Goal: Information Seeking & Learning: Learn about a topic

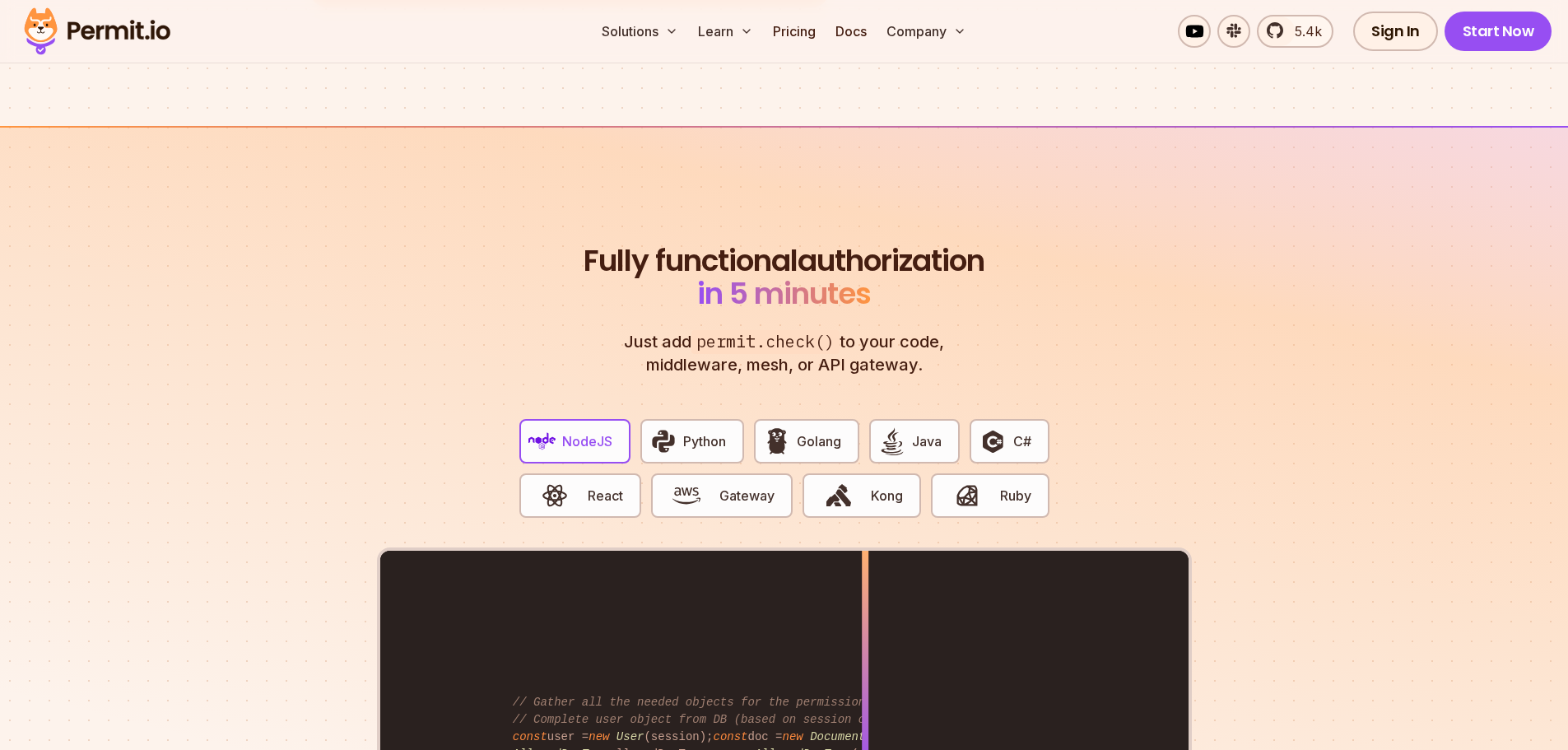
scroll to position [3211, 0]
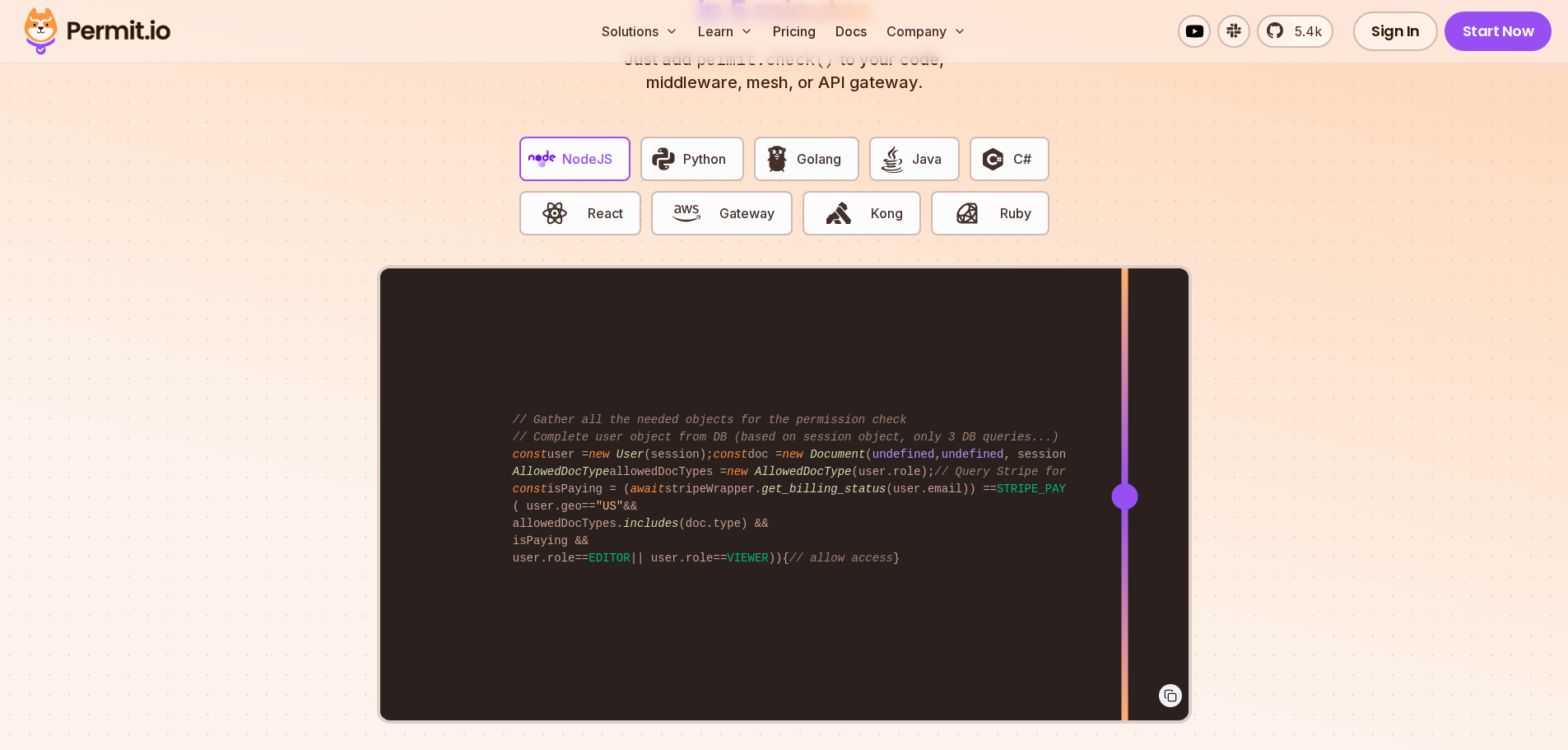
drag, startPoint x: 867, startPoint y: 472, endPoint x: 1125, endPoint y: 485, distance: 258.3
click at [1125, 485] on div at bounding box center [1124, 496] width 26 height 26
click at [679, 136] on button "Python" at bounding box center [692, 158] width 104 height 45
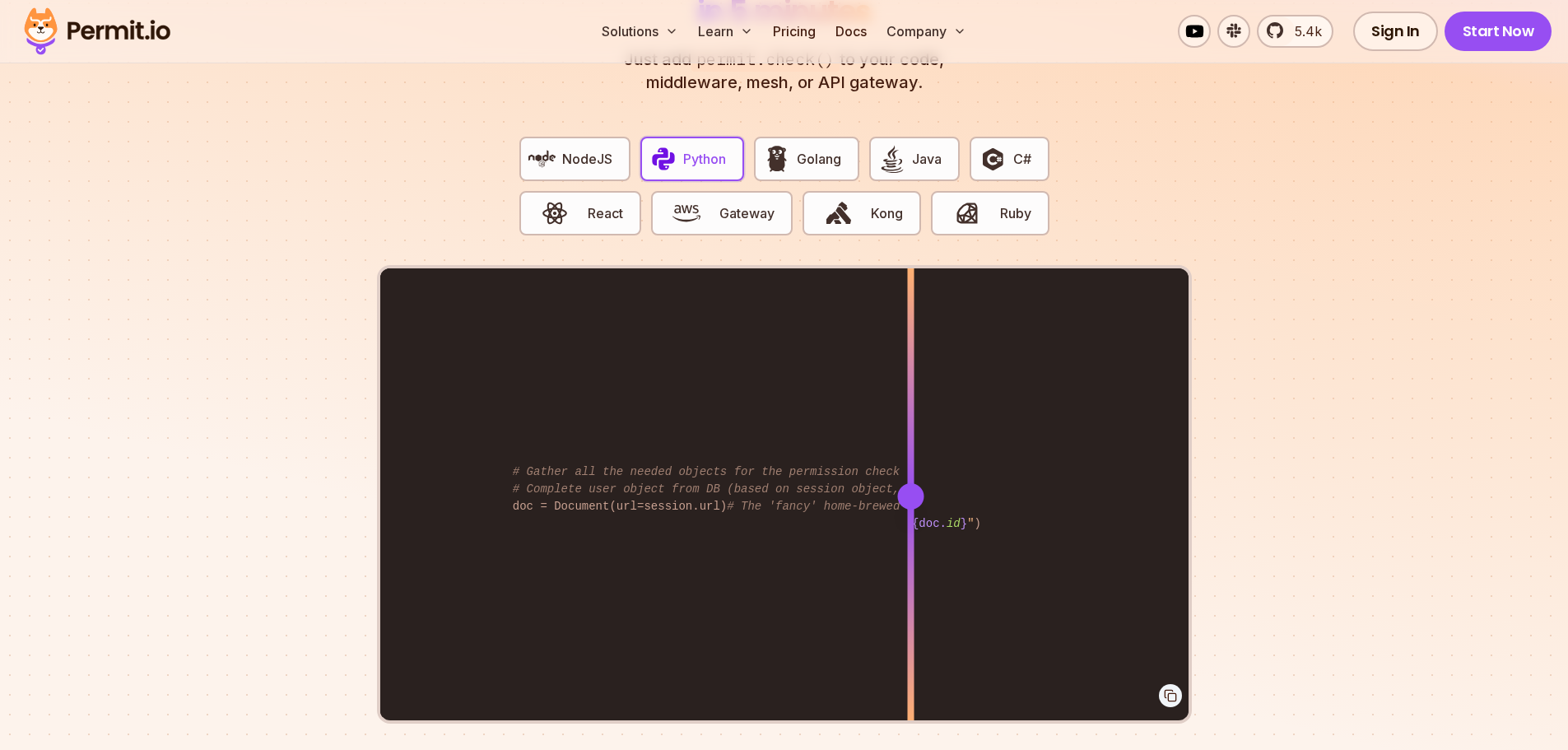
drag, startPoint x: 866, startPoint y: 481, endPoint x: 911, endPoint y: 475, distance: 45.4
click at [911, 483] on div at bounding box center [910, 496] width 26 height 26
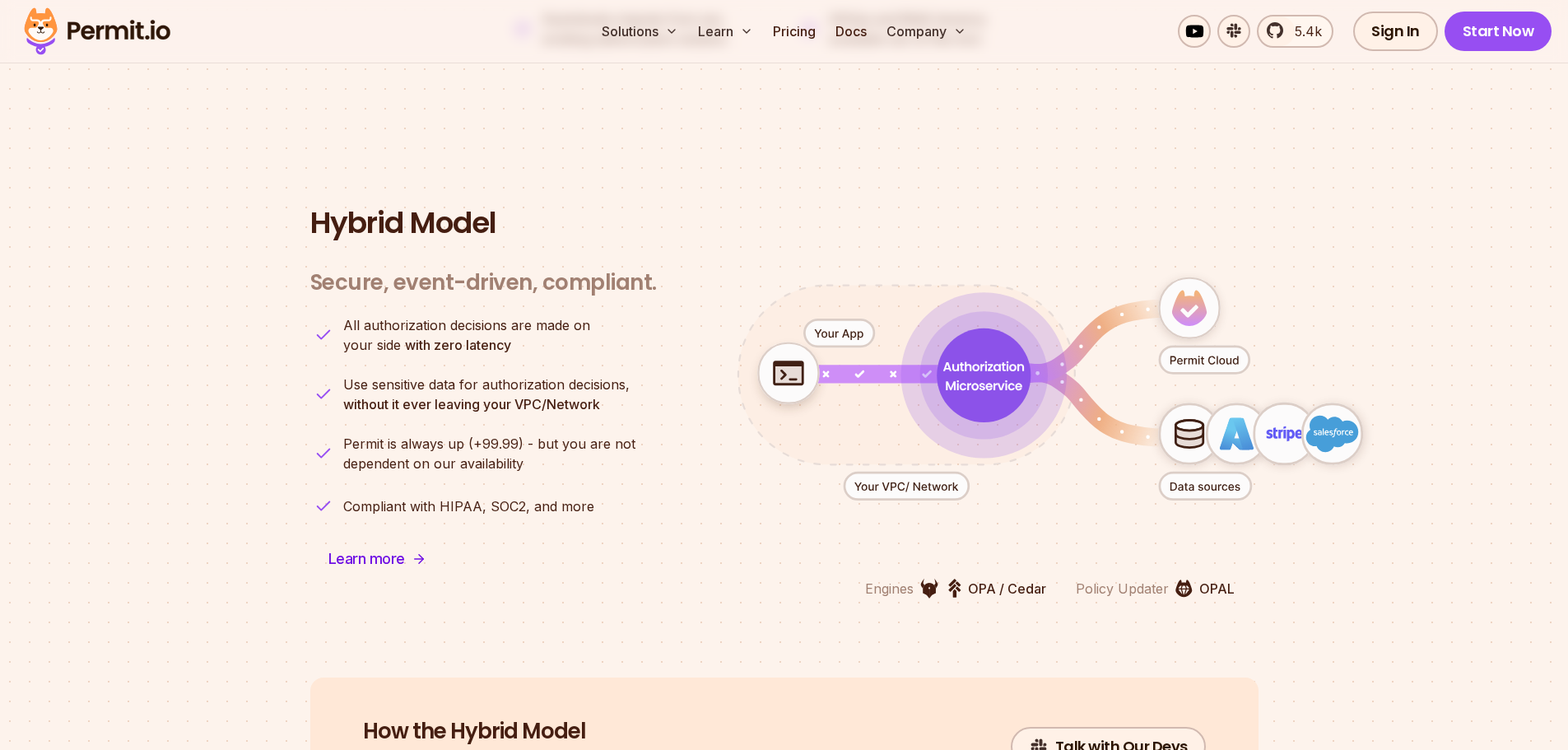
scroll to position [4199, 0]
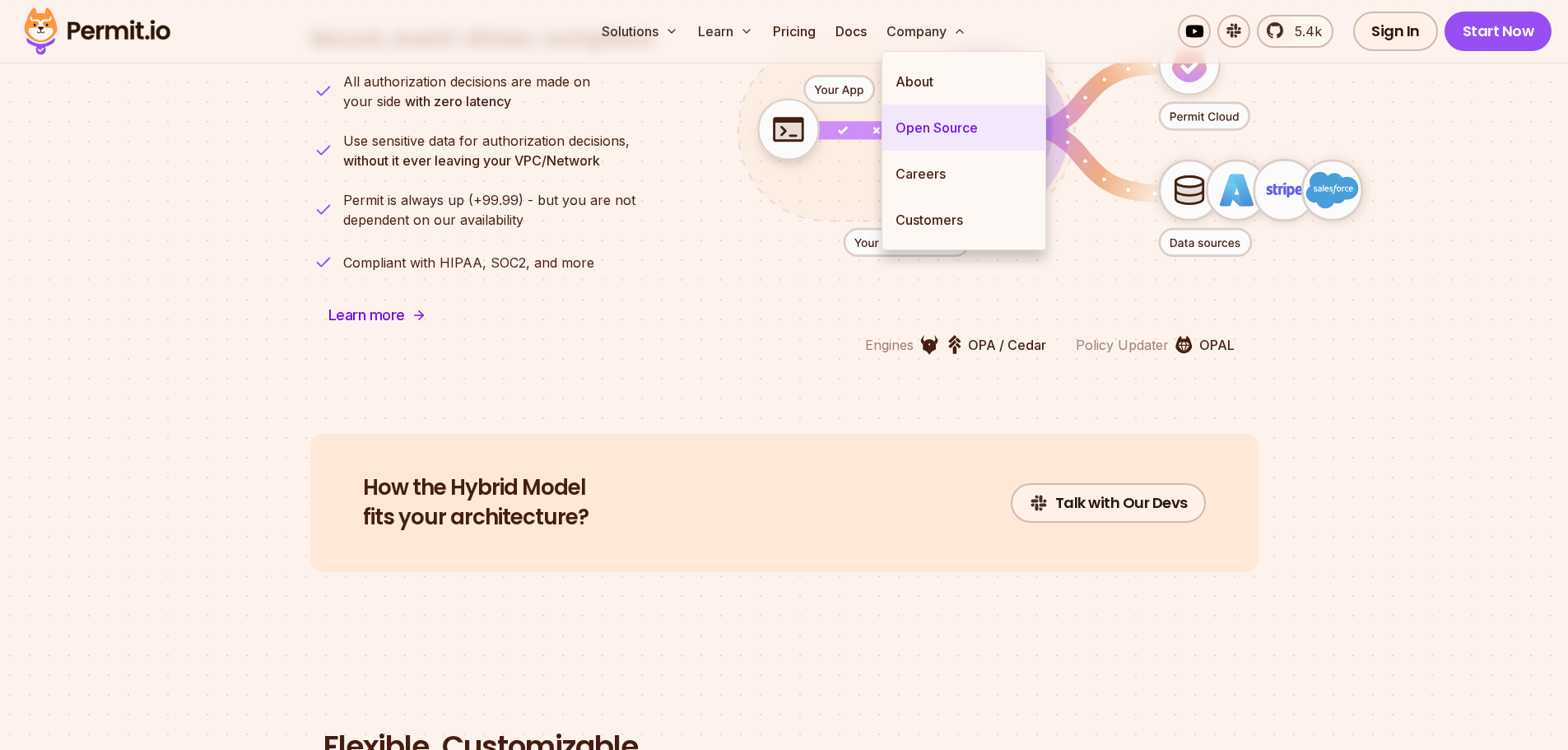
click at [940, 126] on link "Open Source" at bounding box center [964, 128] width 163 height 46
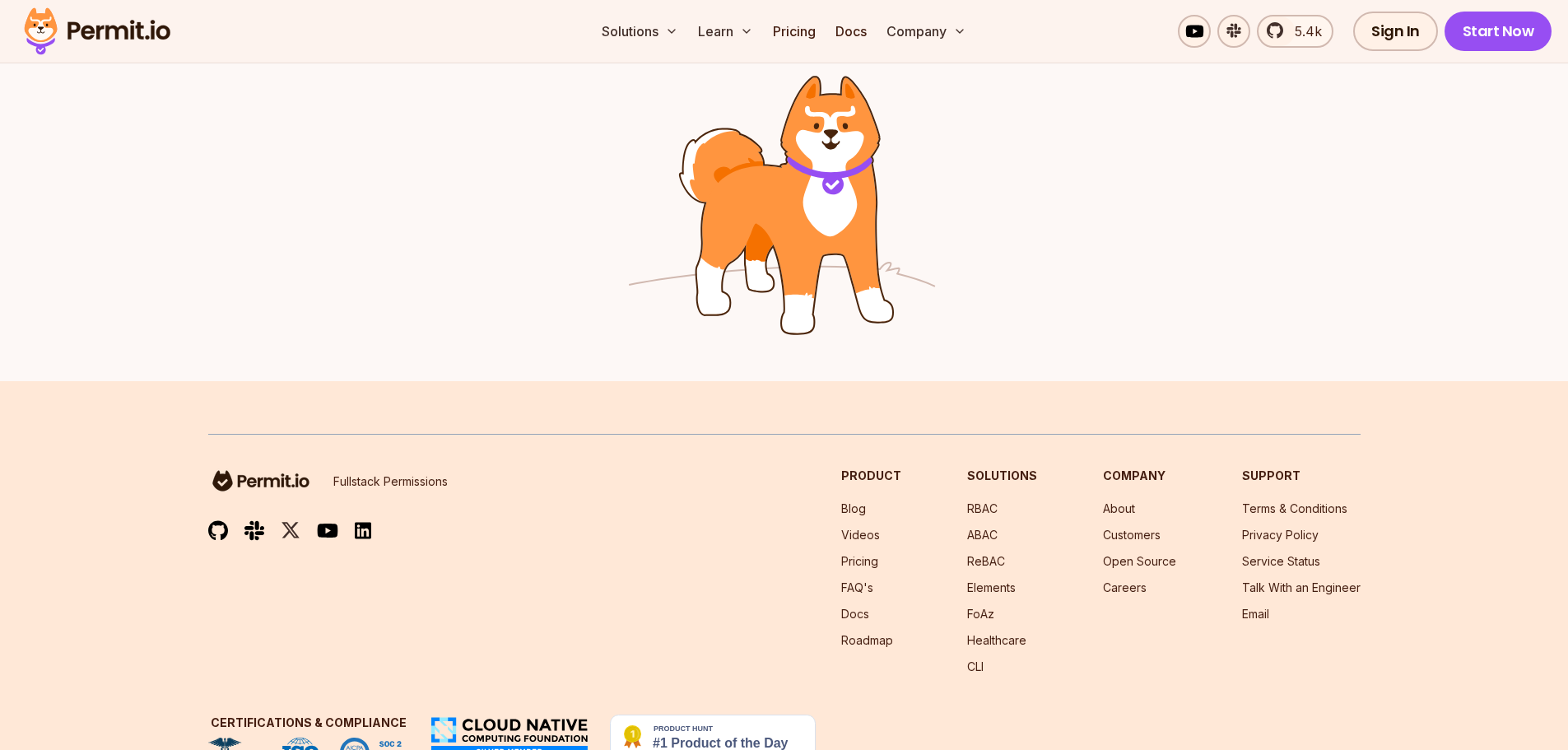
scroll to position [2714, 0]
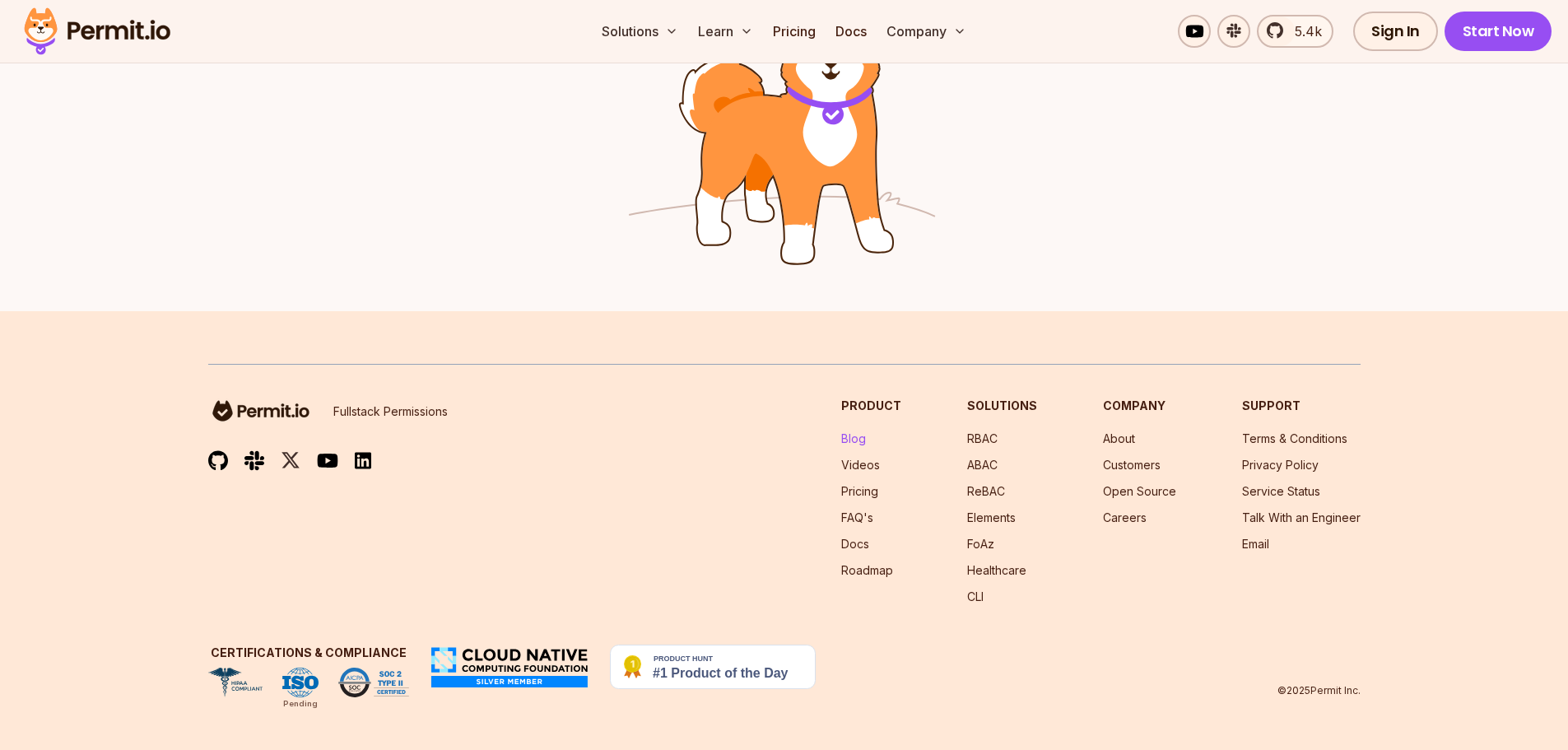
click at [866, 438] on link "Blog" at bounding box center [853, 438] width 25 height 14
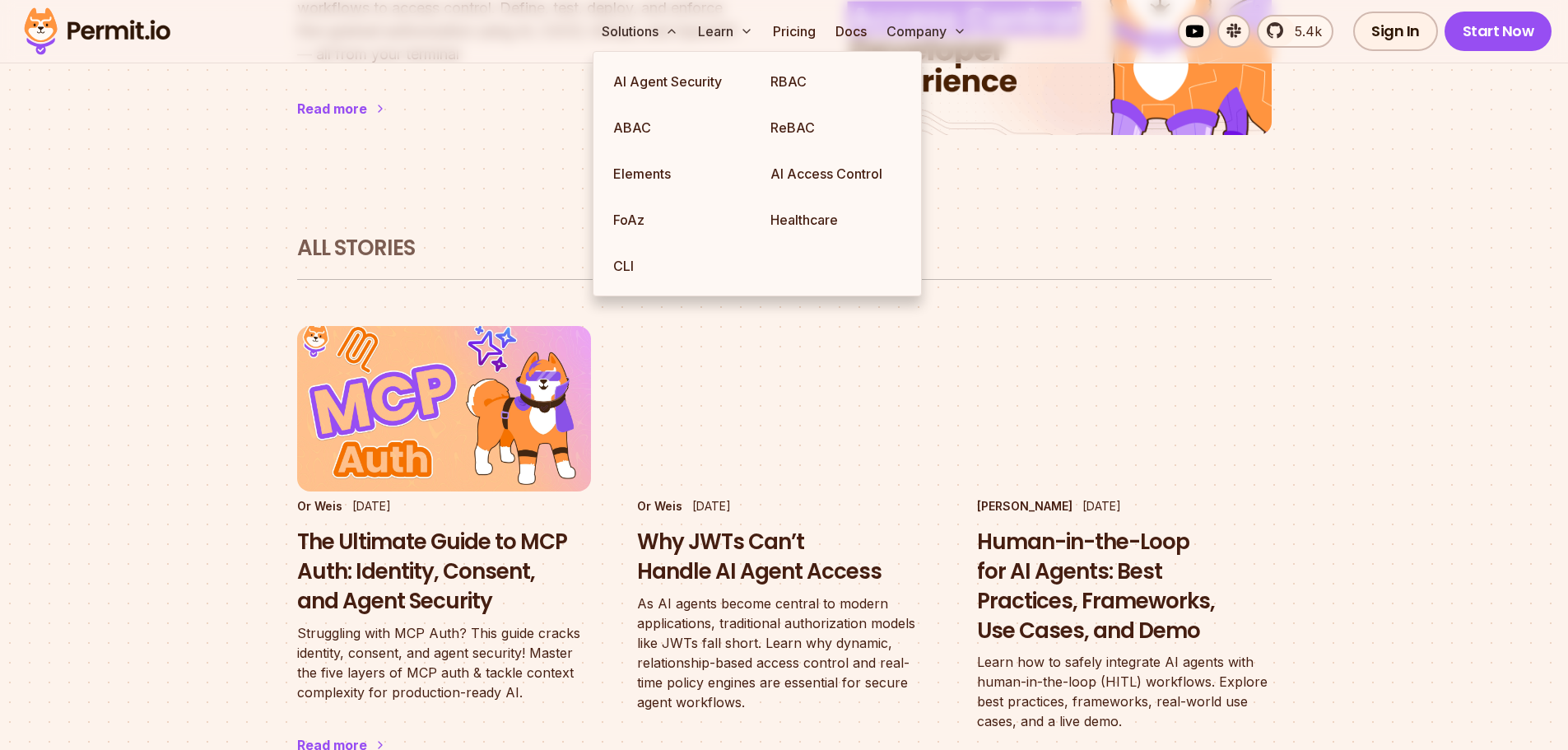
scroll to position [824, 0]
